Goal: Navigation & Orientation: Find specific page/section

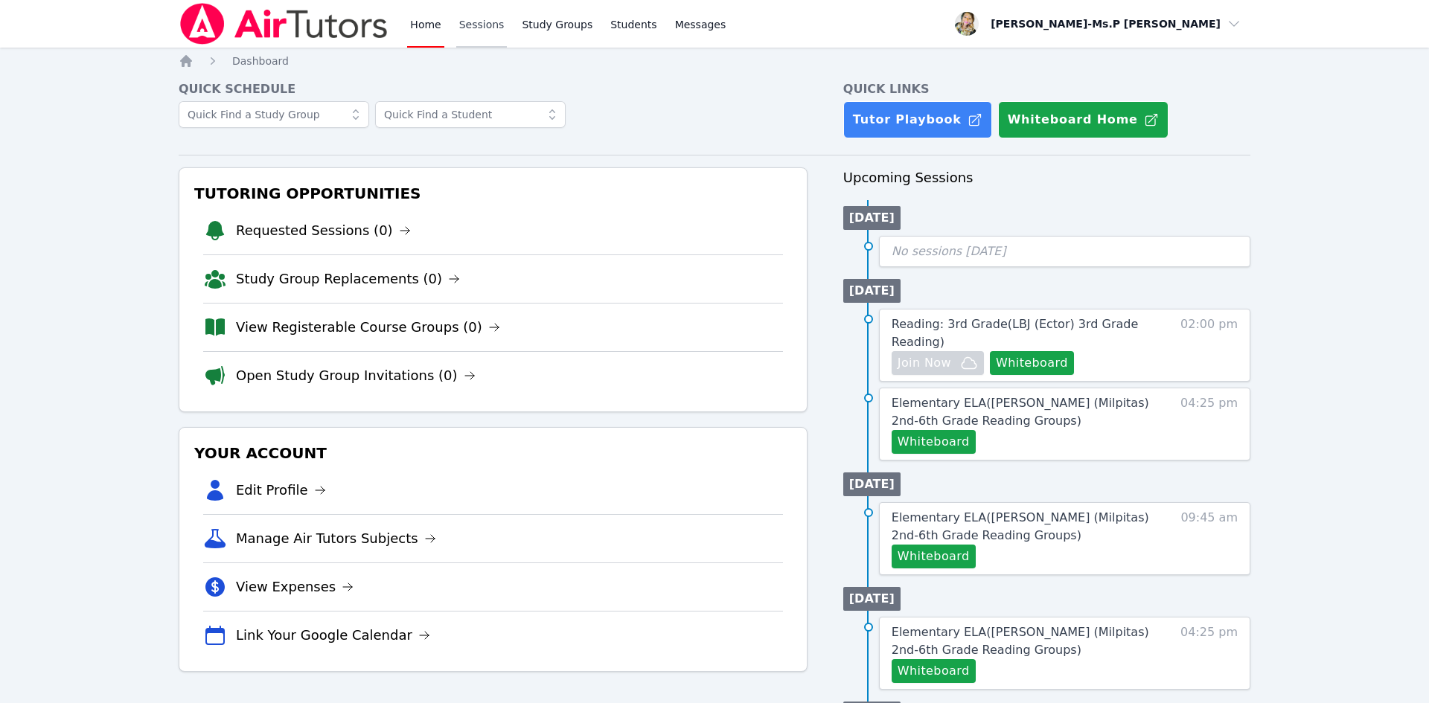
click at [492, 23] on link "Sessions" at bounding box center [481, 24] width 51 height 48
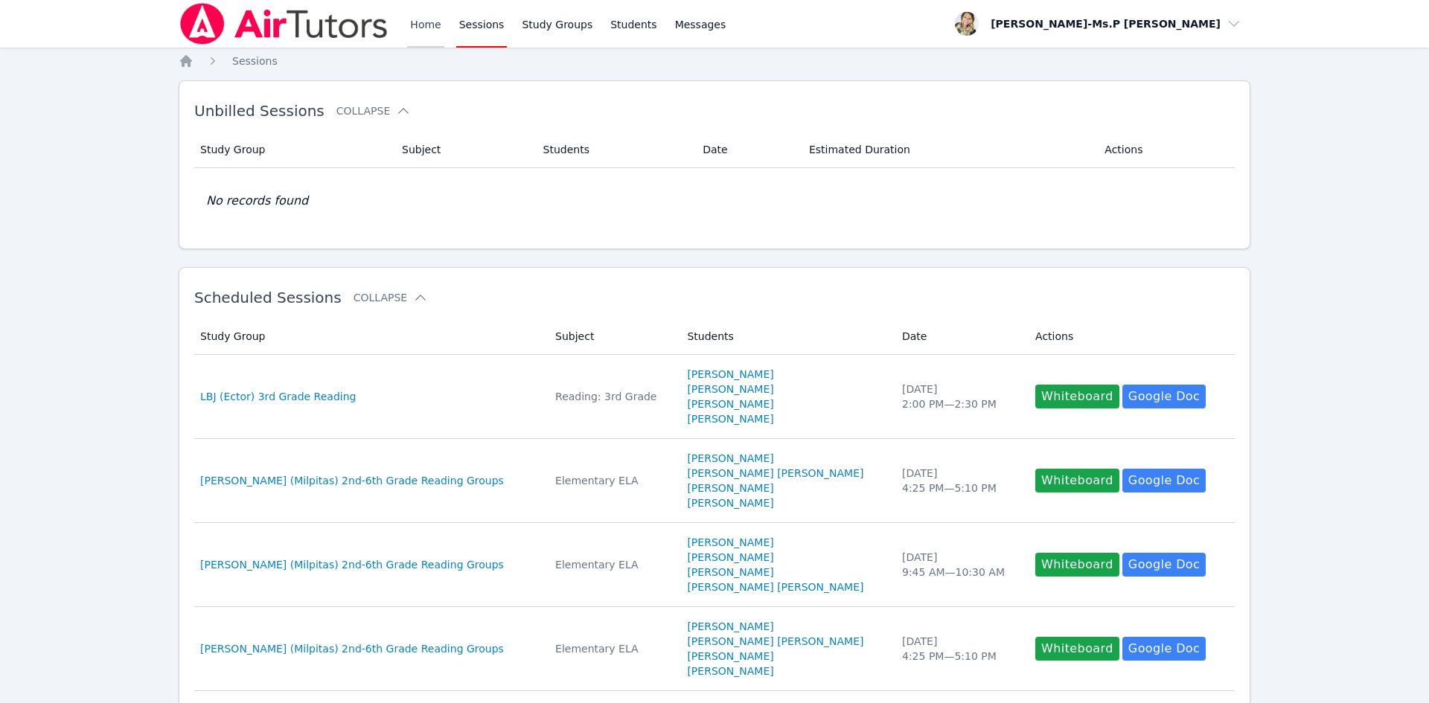
click at [426, 31] on link "Home" at bounding box center [425, 24] width 36 height 48
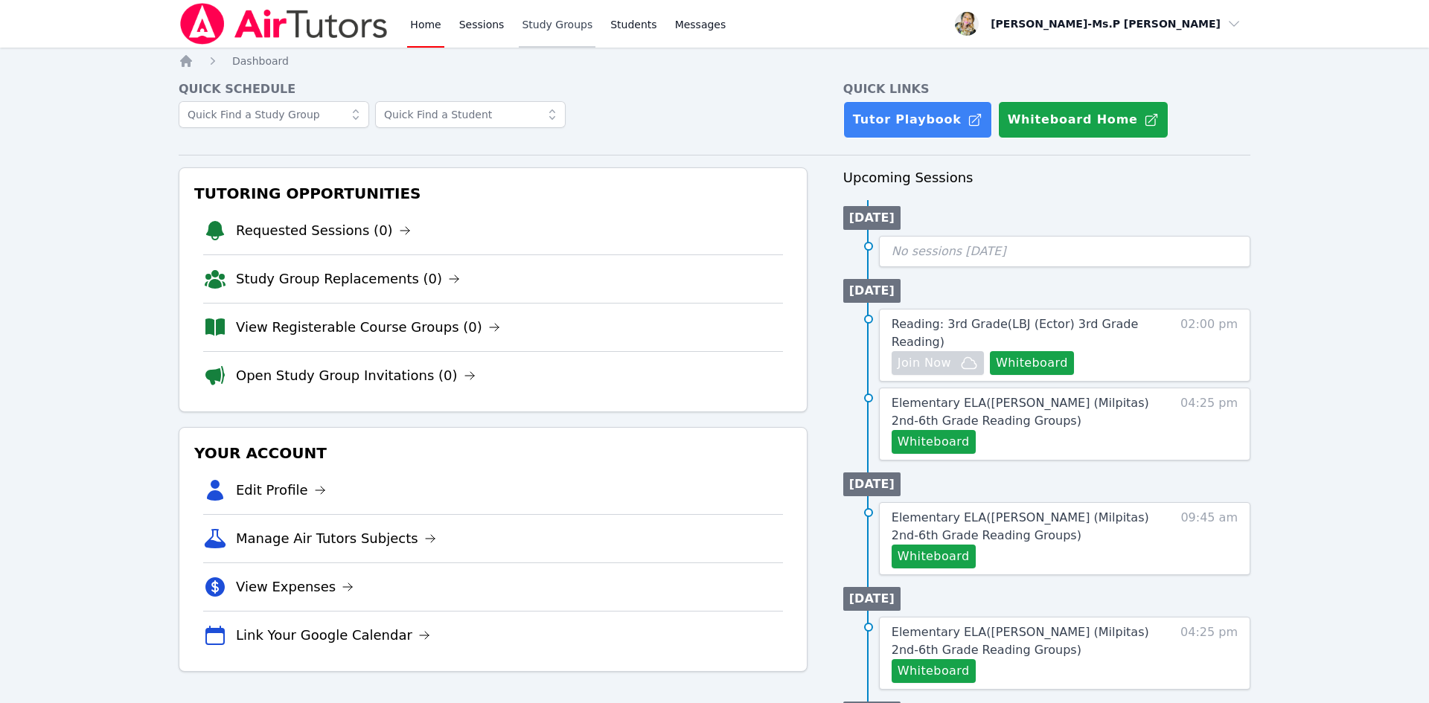
click at [523, 25] on link "Study Groups" at bounding box center [557, 24] width 77 height 48
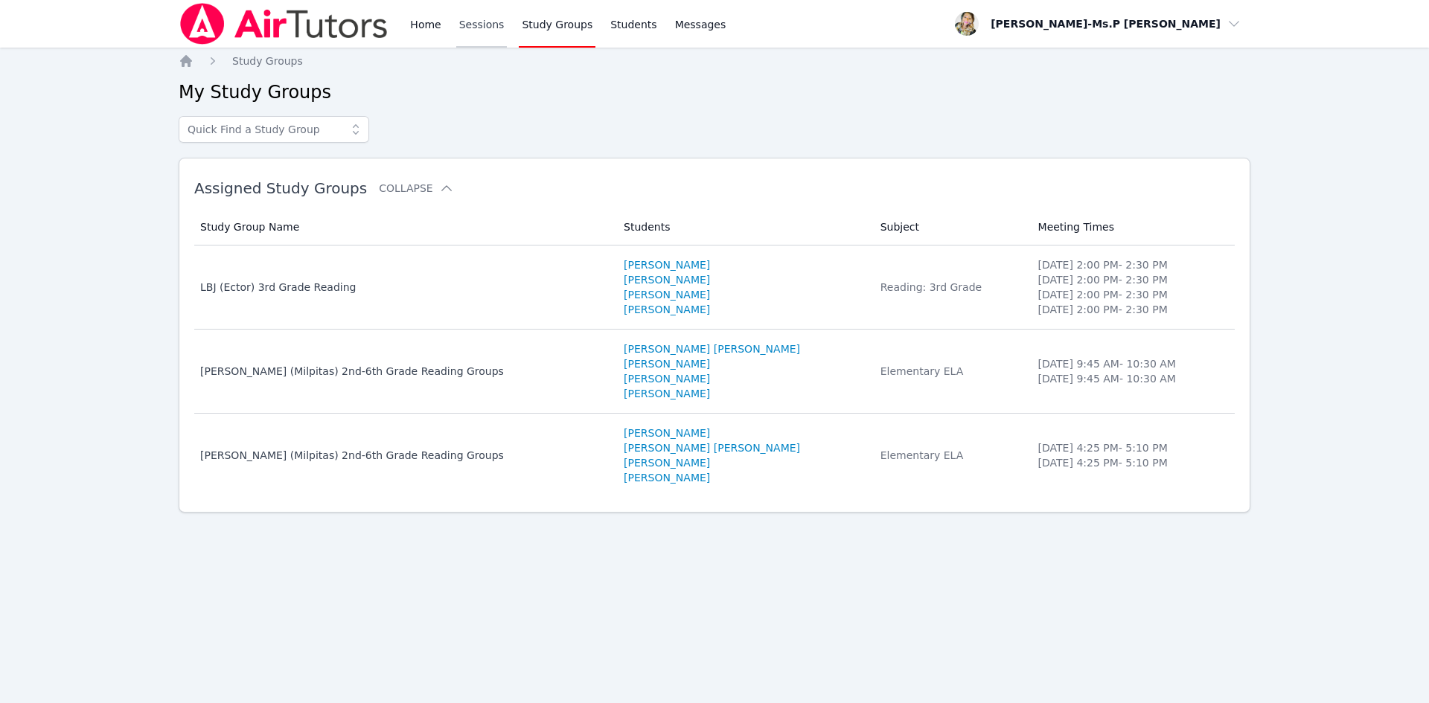
click at [498, 28] on link "Sessions" at bounding box center [481, 24] width 51 height 48
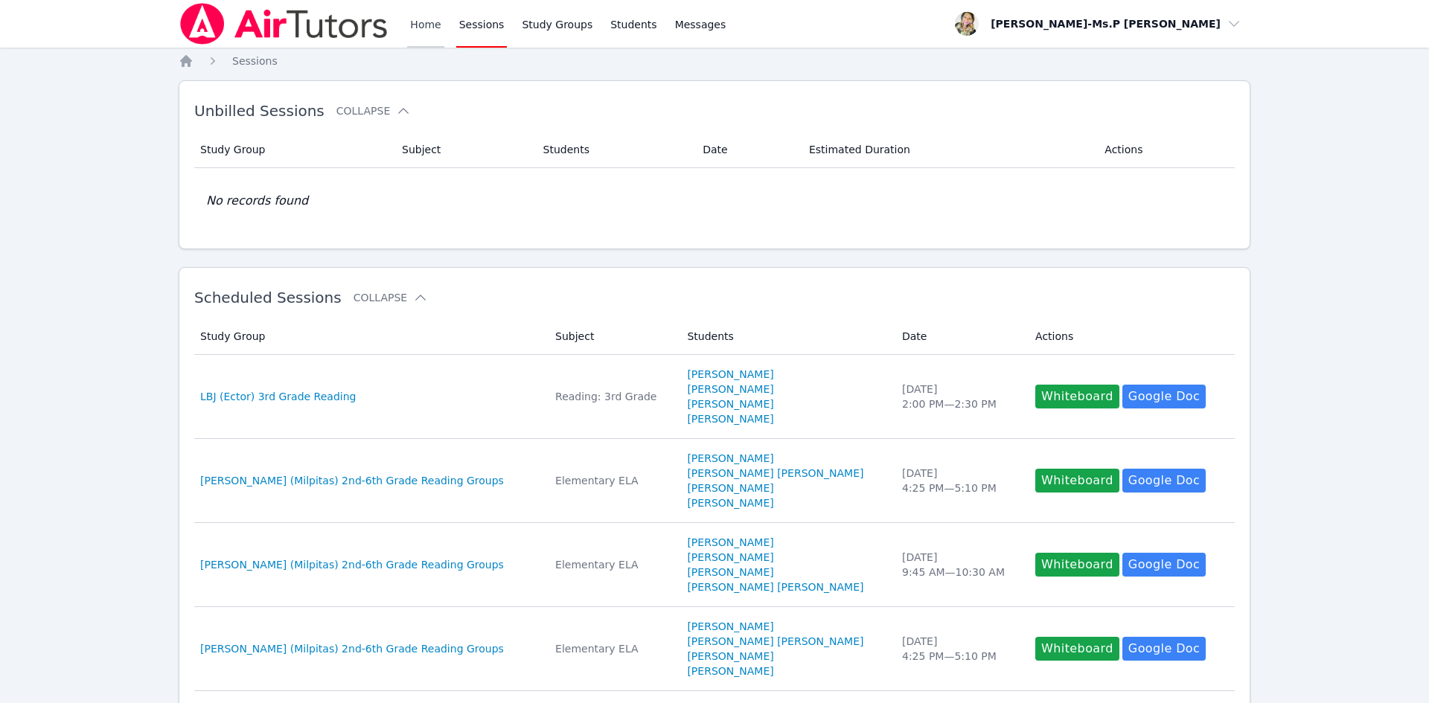
click at [429, 33] on link "Home" at bounding box center [425, 24] width 36 height 48
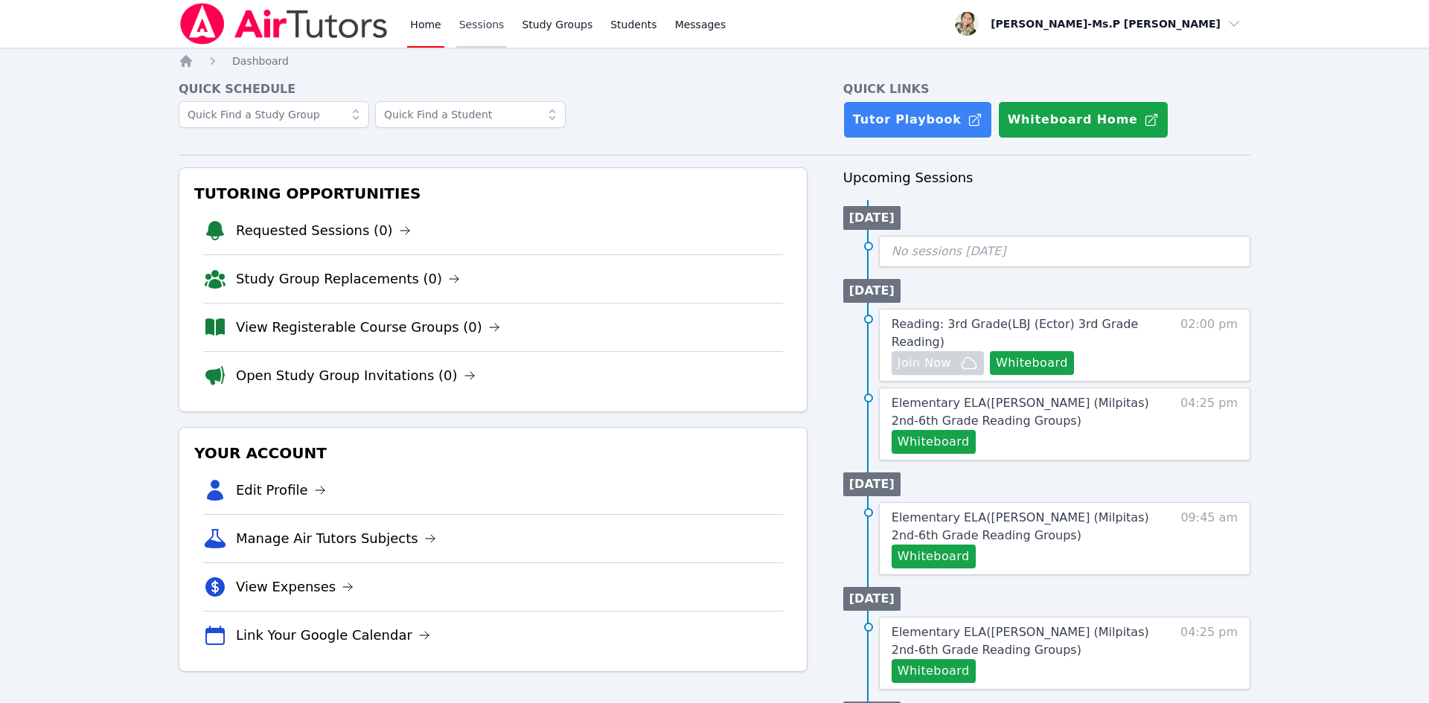
click at [467, 21] on link "Sessions" at bounding box center [481, 24] width 51 height 48
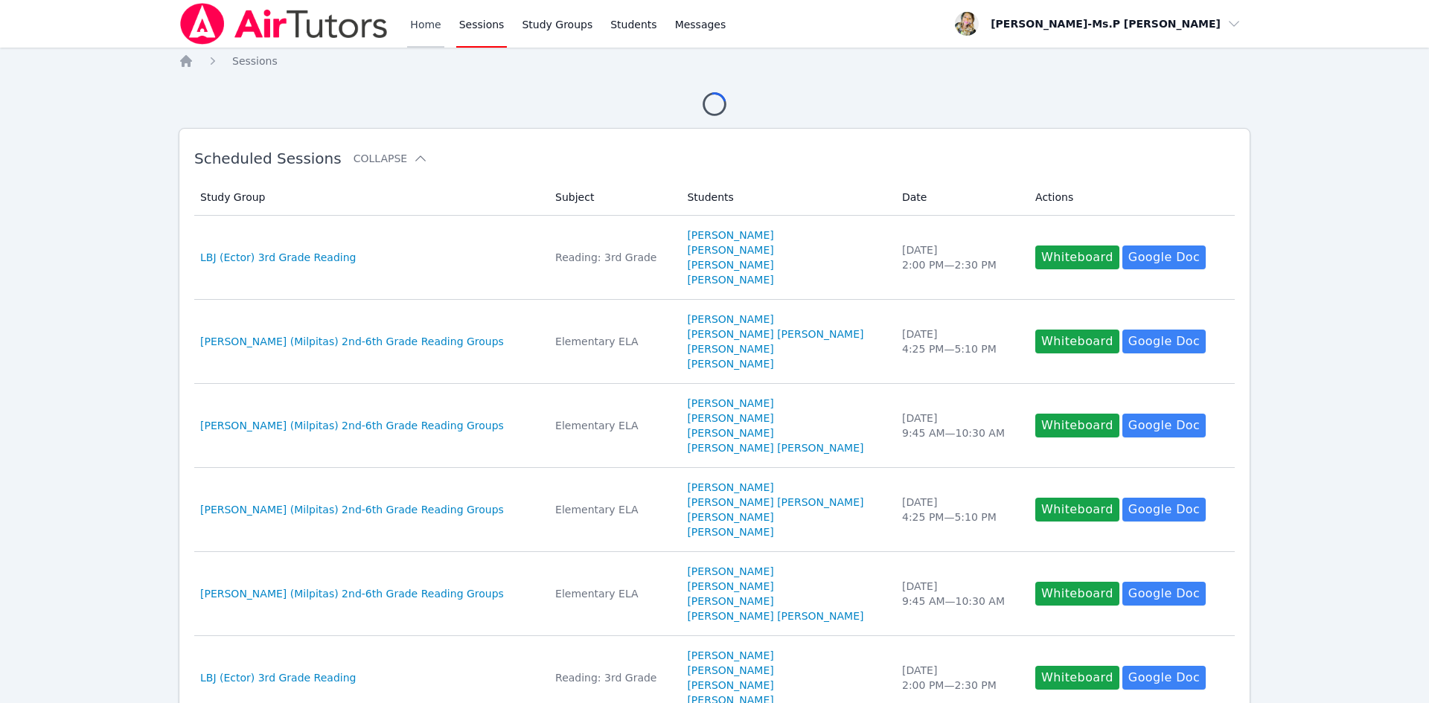
click at [417, 27] on link "Home" at bounding box center [425, 24] width 36 height 48
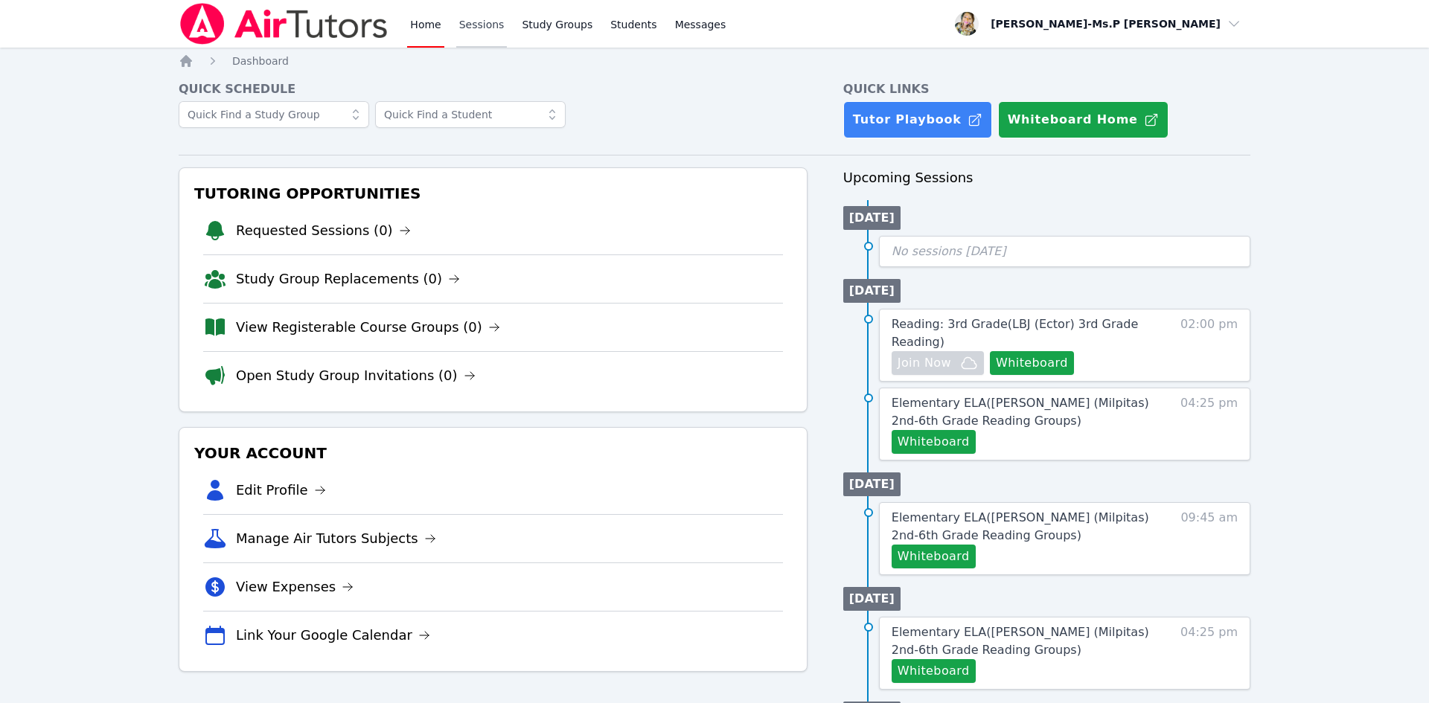
click at [458, 27] on link "Sessions" at bounding box center [481, 24] width 51 height 48
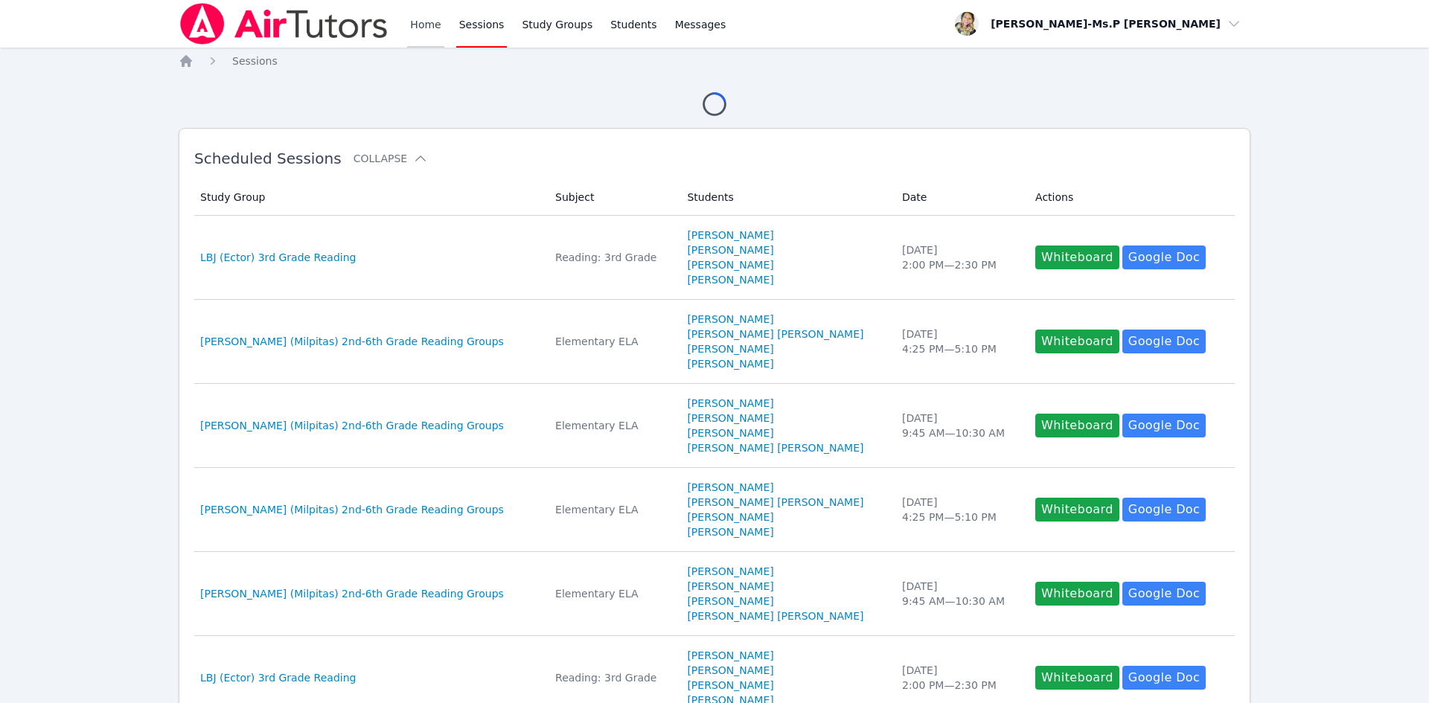
click at [417, 24] on link "Home" at bounding box center [425, 24] width 36 height 48
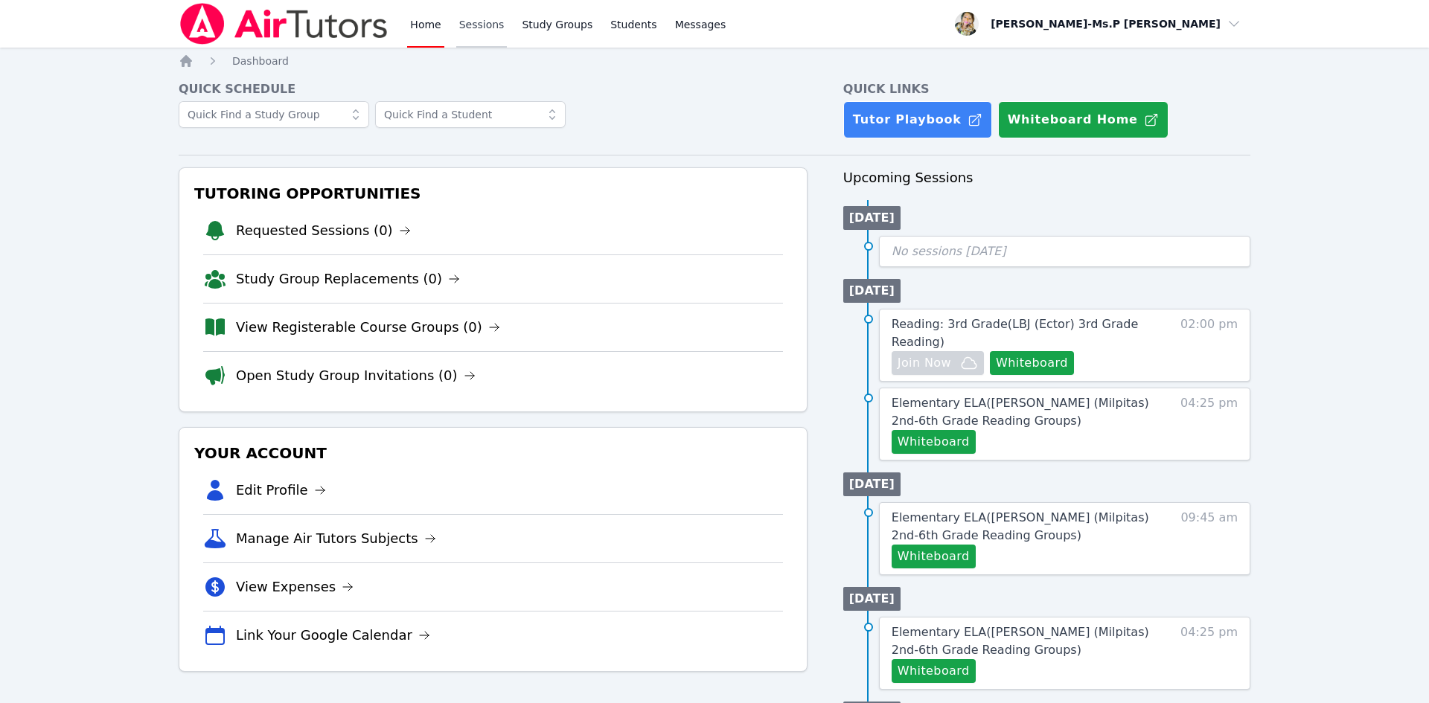
click at [467, 28] on link "Sessions" at bounding box center [481, 24] width 51 height 48
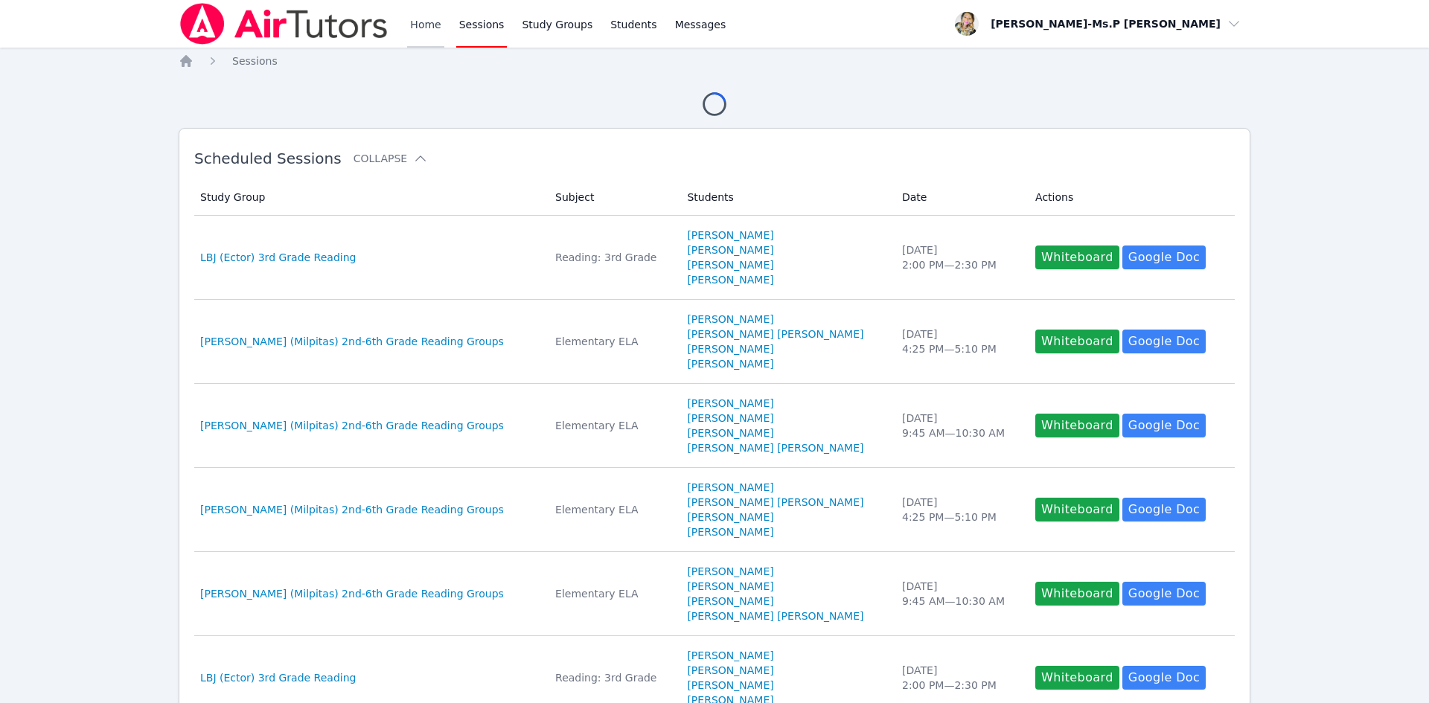
click at [412, 31] on link "Home" at bounding box center [425, 24] width 36 height 48
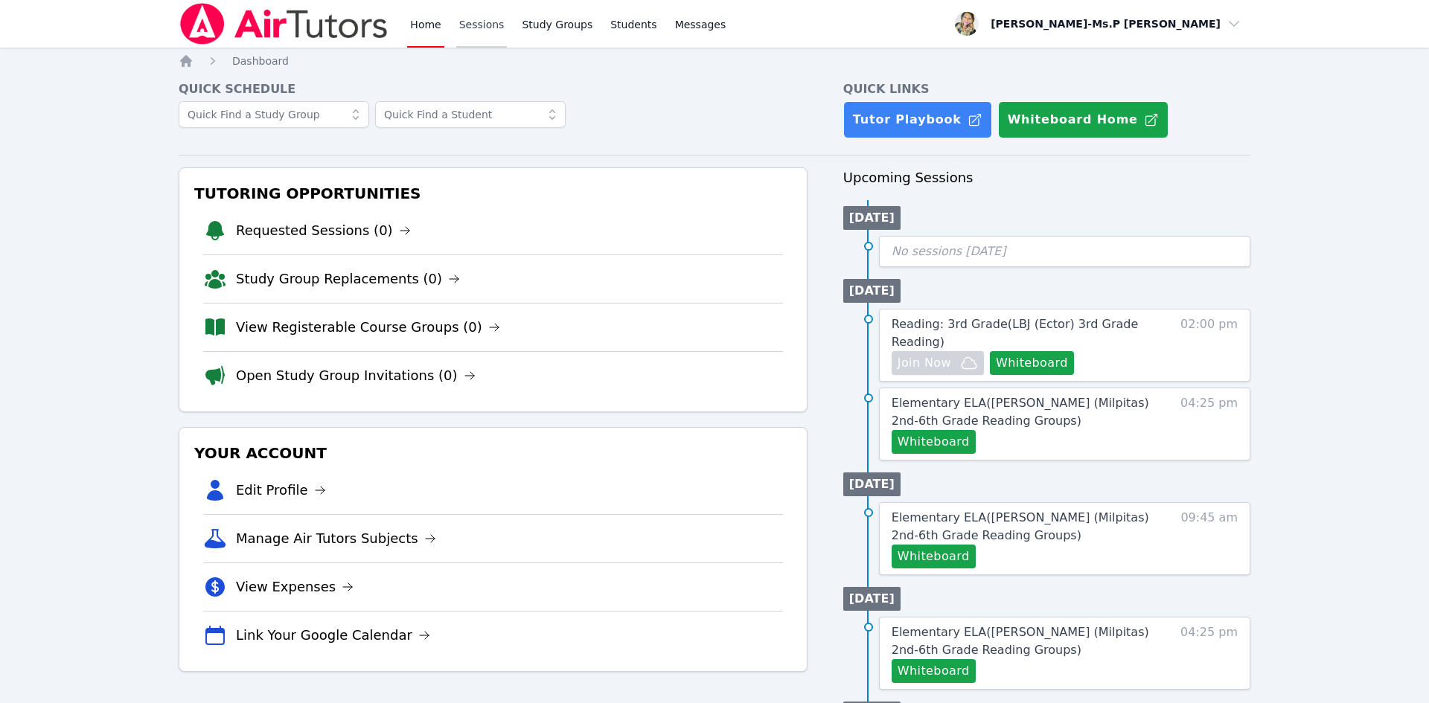
click at [498, 16] on link "Sessions" at bounding box center [481, 24] width 51 height 48
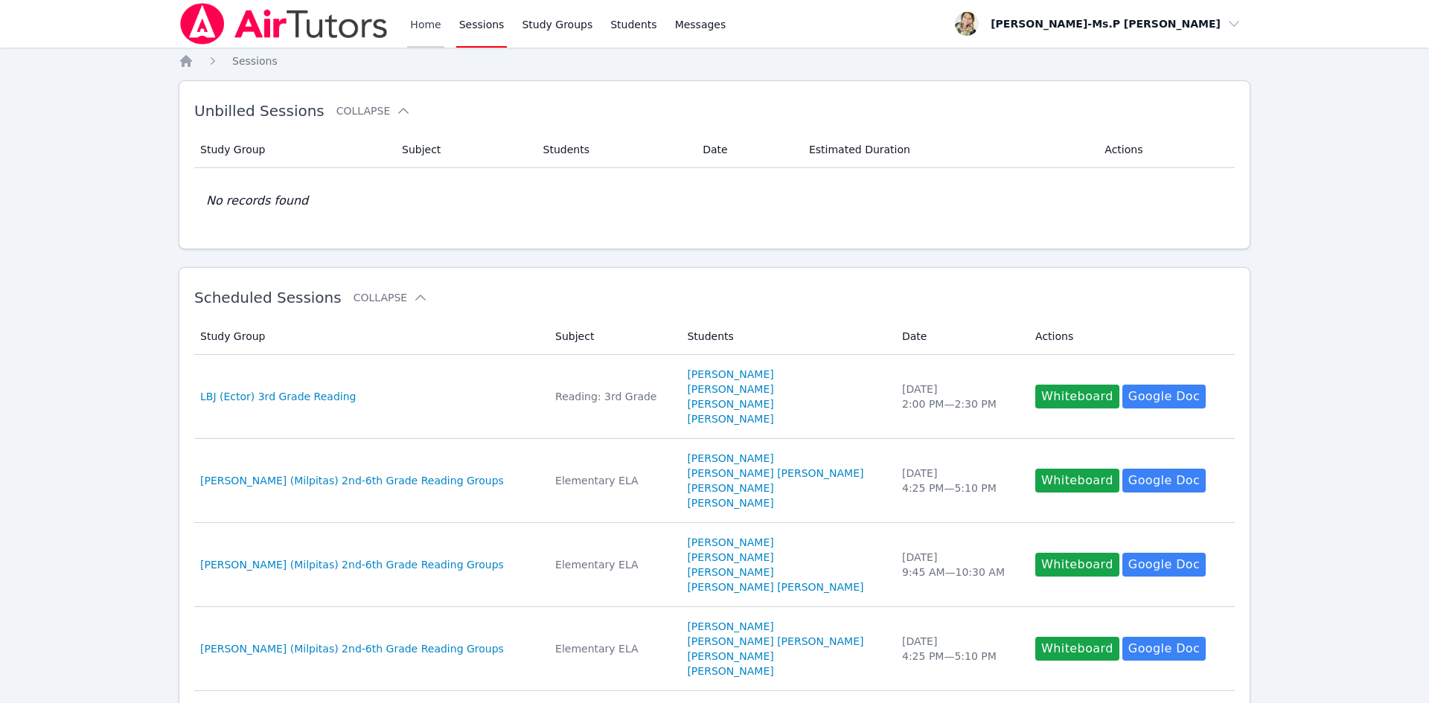
click at [435, 31] on link "Home" at bounding box center [425, 24] width 36 height 48
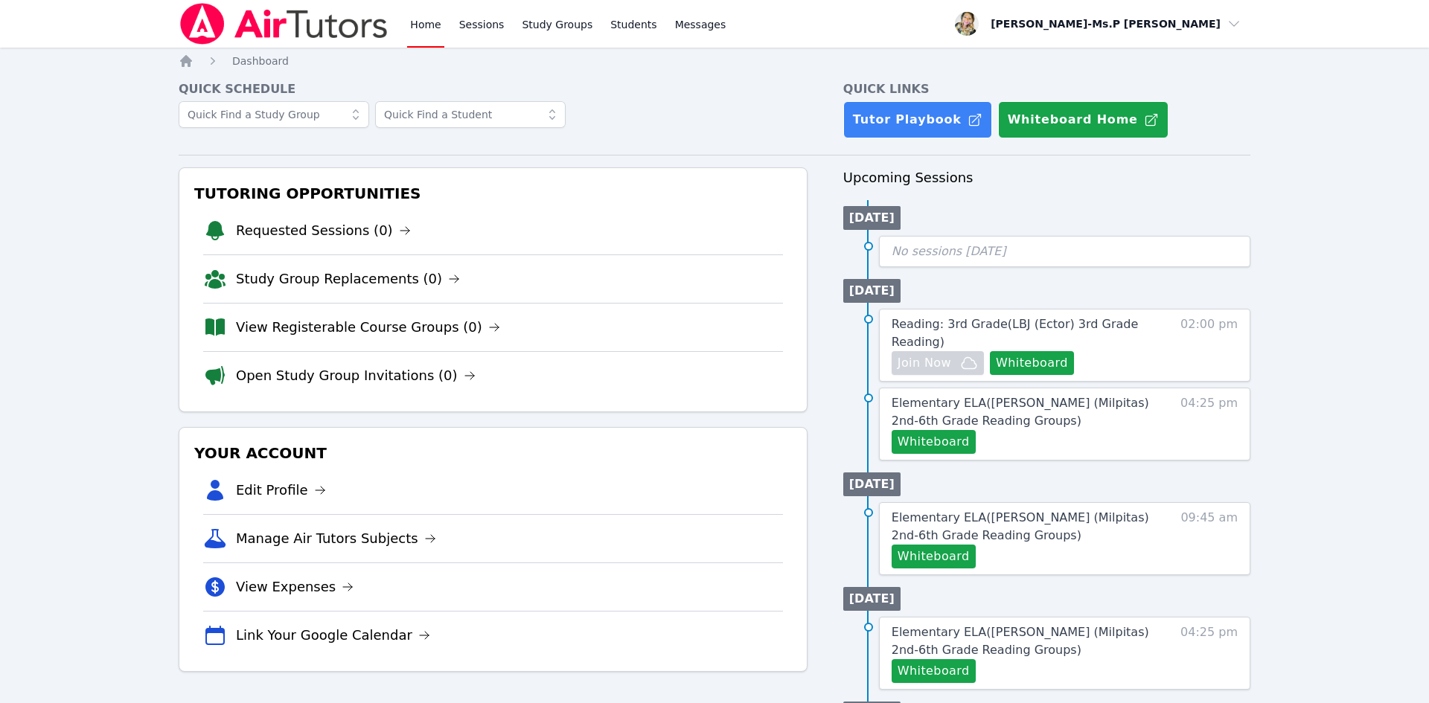
click at [35, 163] on div "Home Sessions Study Groups Students Messages Open user menu Priscilla-Ms.P Hard…" at bounding box center [714, 671] width 1429 height 1342
click at [482, 10] on link "Sessions" at bounding box center [481, 24] width 51 height 48
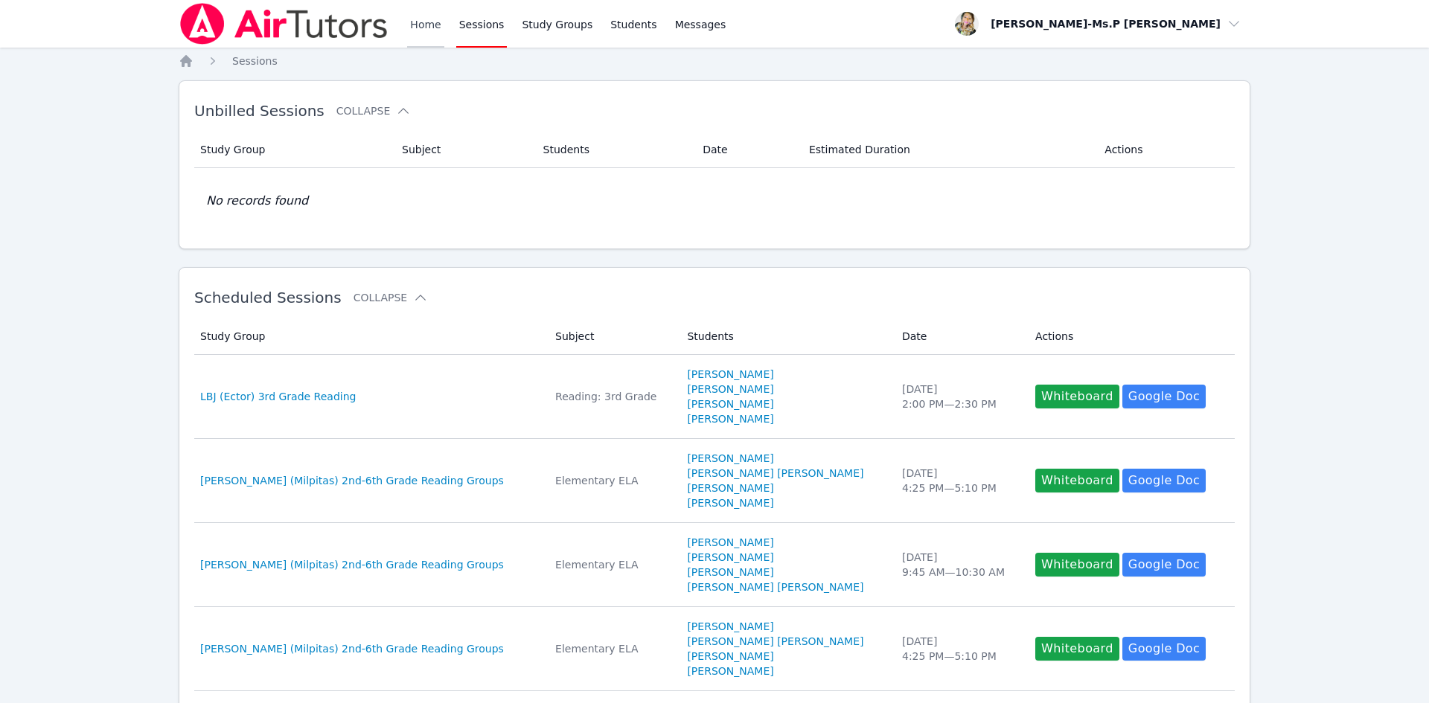
click at [424, 31] on link "Home" at bounding box center [425, 24] width 36 height 48
